Goal: Find contact information: Find contact information

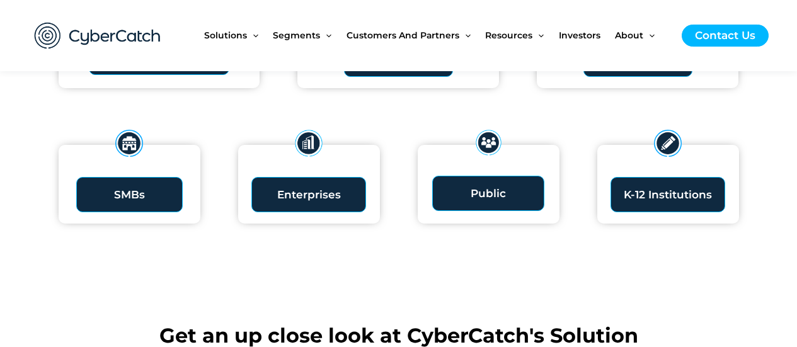
scroll to position [1450, 0]
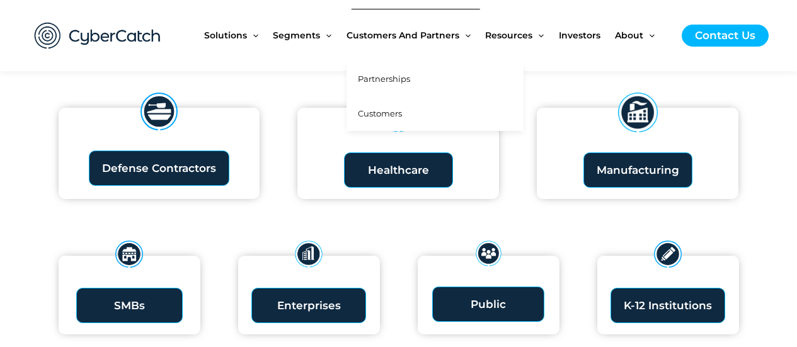
click at [393, 113] on span "Customers" at bounding box center [380, 113] width 44 height 10
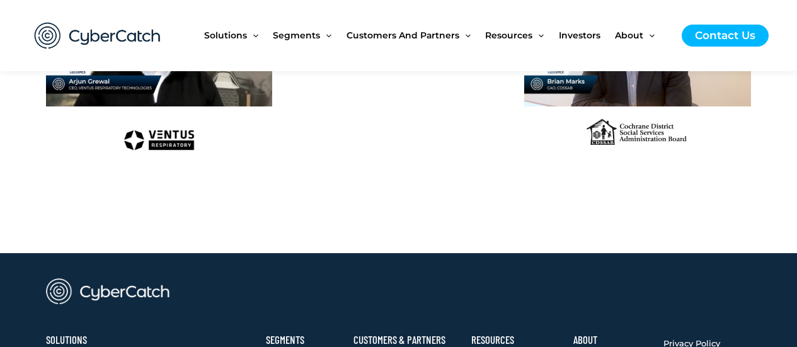
scroll to position [1562, 0]
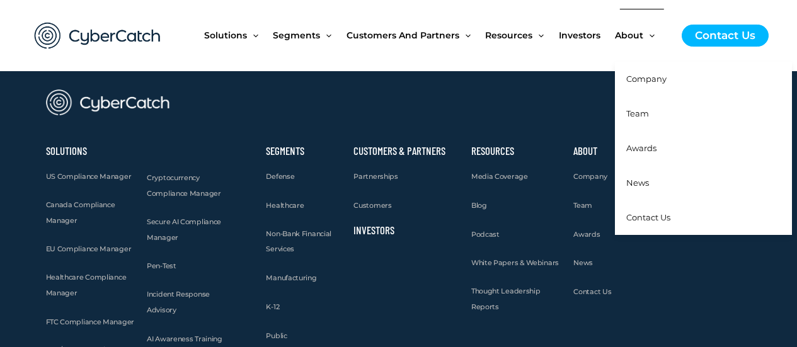
click at [655, 214] on span "Contact Us" at bounding box center [648, 217] width 44 height 10
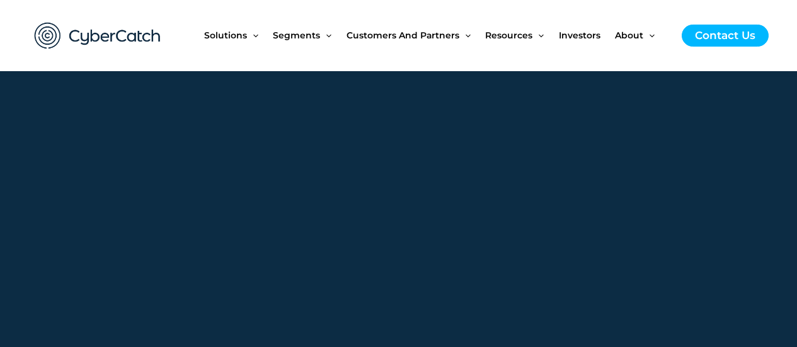
scroll to position [971, 0]
